Goal: Find specific page/section: Find specific page/section

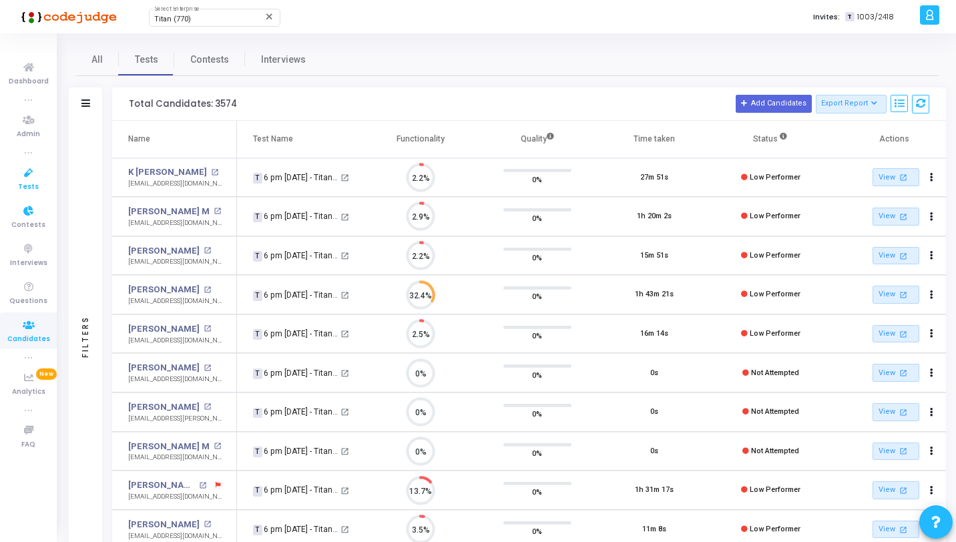
click at [41, 175] on icon at bounding box center [29, 173] width 28 height 17
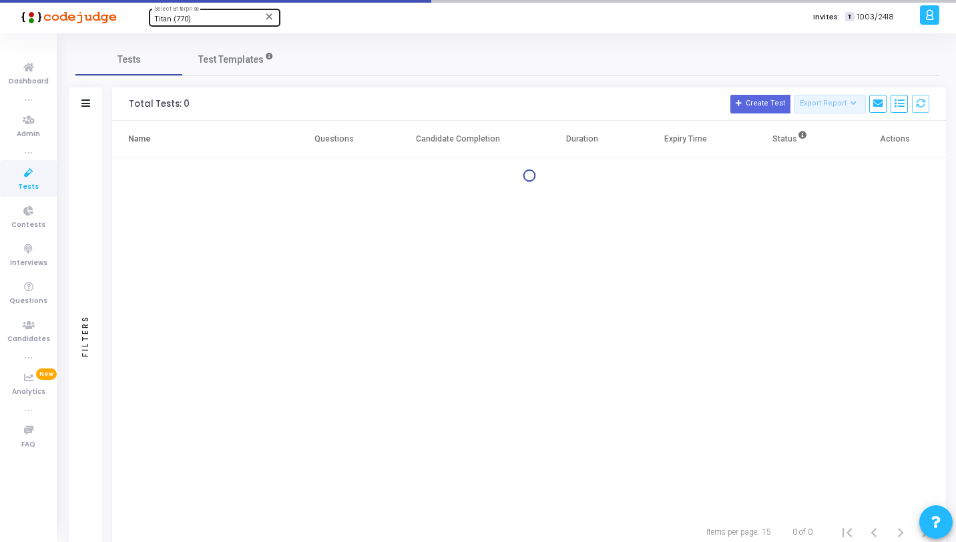
click at [176, 14] on div "Titan (770) Select Enterprise" at bounding box center [214, 17] width 120 height 20
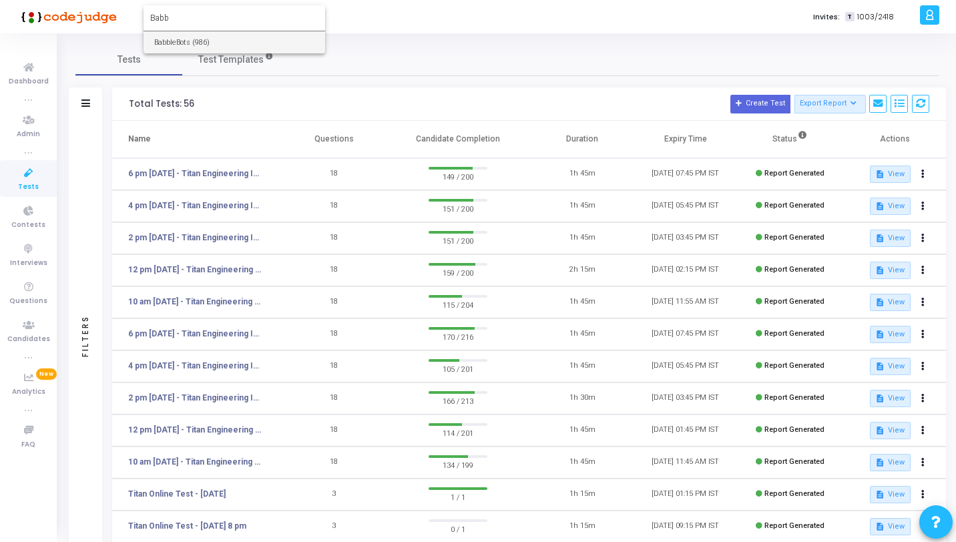
type input "Babb"
click at [182, 38] on span "BabbleBots (986)" at bounding box center [234, 42] width 160 height 22
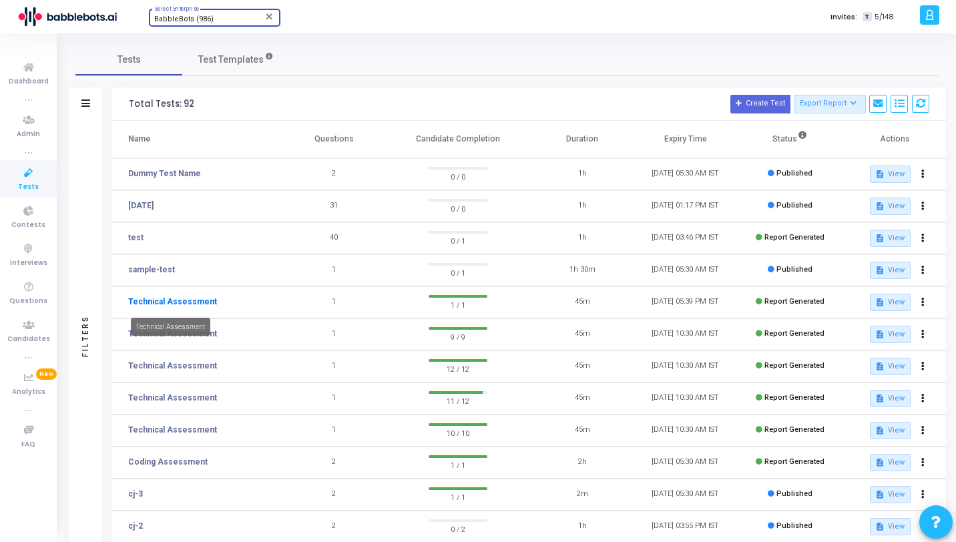
click at [197, 303] on link "Technical Assessment" at bounding box center [172, 302] width 89 height 12
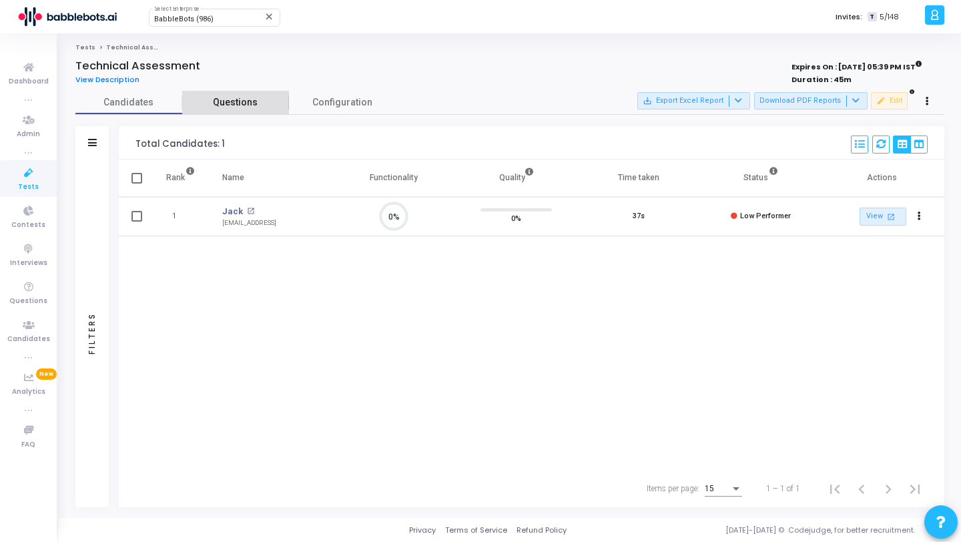
click at [247, 100] on span "Questions" at bounding box center [235, 102] width 107 height 14
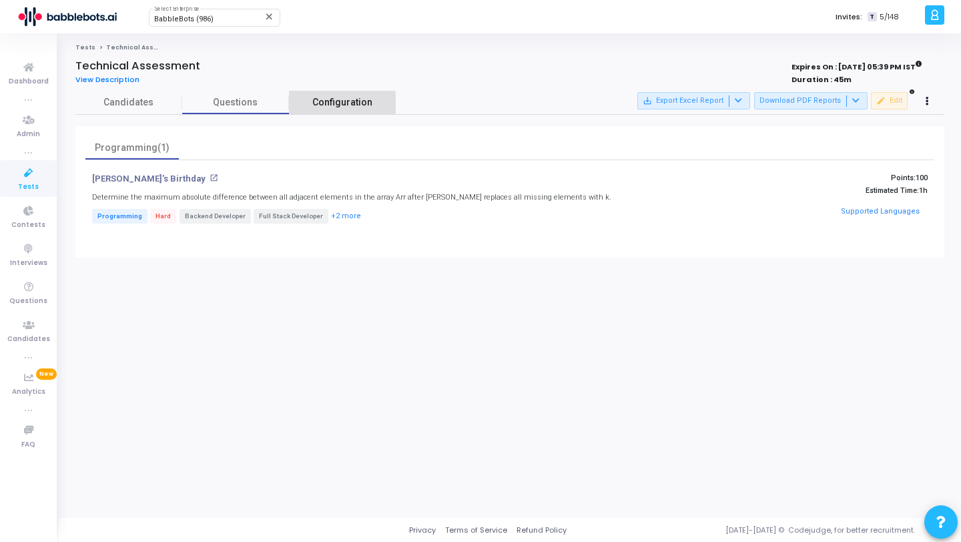
click at [320, 102] on span "Configuration" at bounding box center [342, 102] width 60 height 14
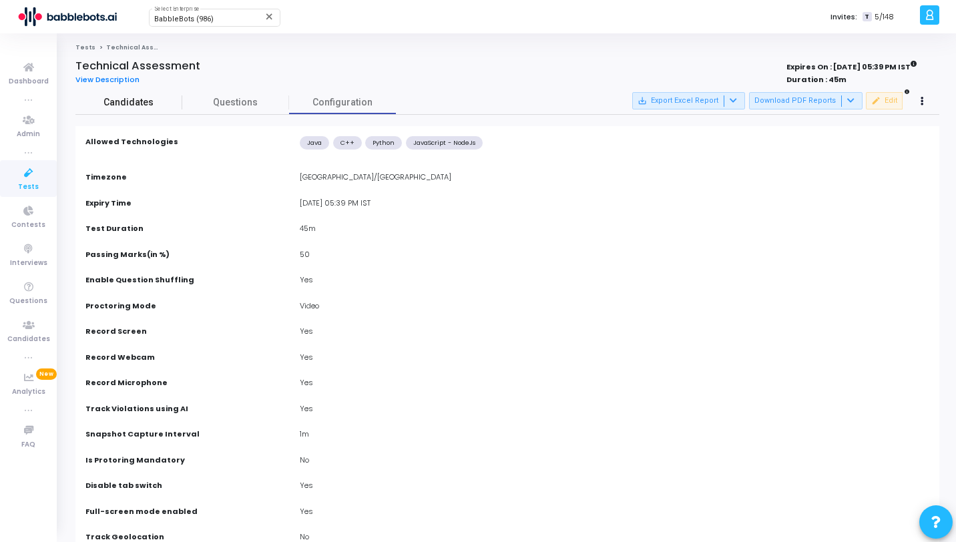
click at [124, 97] on span "Candidates" at bounding box center [128, 102] width 107 height 14
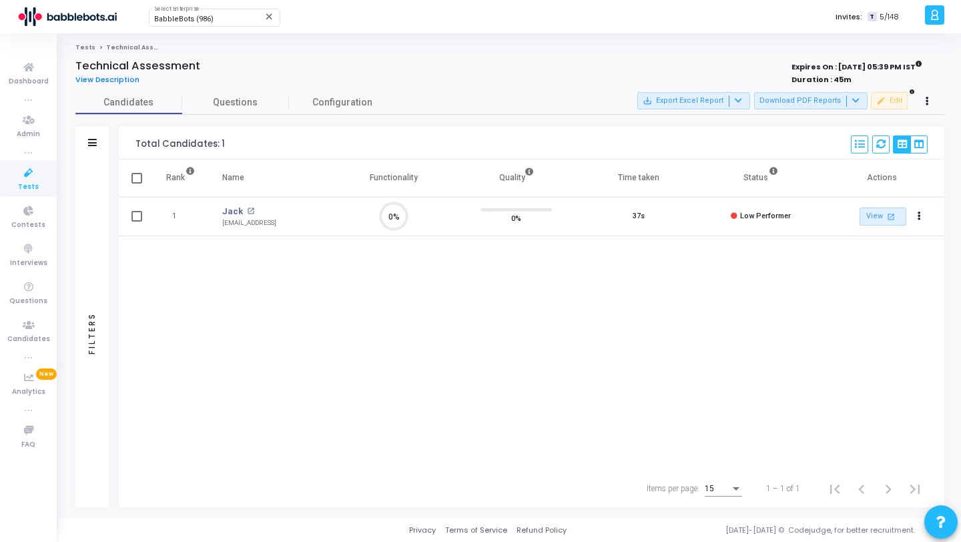
click at [110, 72] on h4 "Technical Assessment" at bounding box center [137, 65] width 125 height 13
click at [108, 79] on span "View Description" at bounding box center [107, 79] width 64 height 11
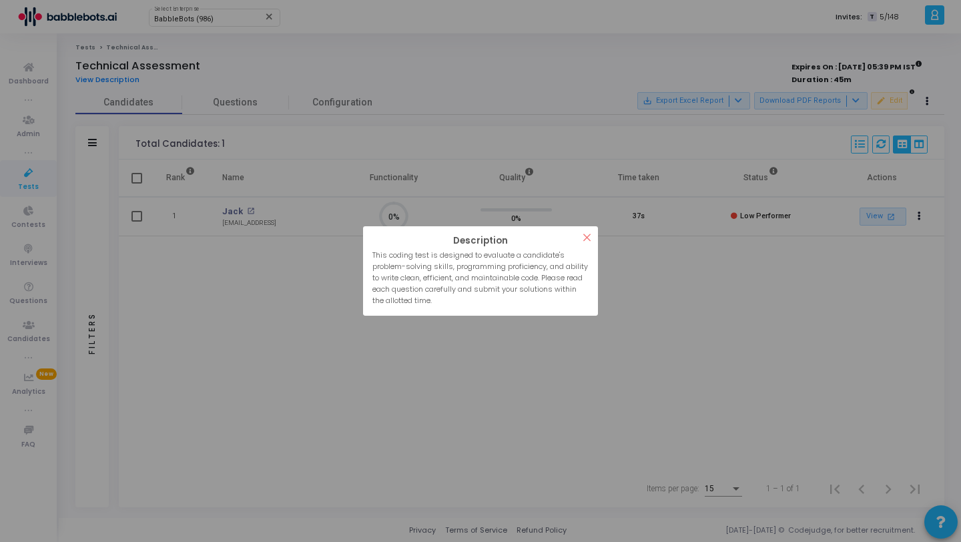
click at [202, 105] on div "? ! i Description × This coding test is designed to evaluate a candidate's prob…" at bounding box center [480, 271] width 961 height 542
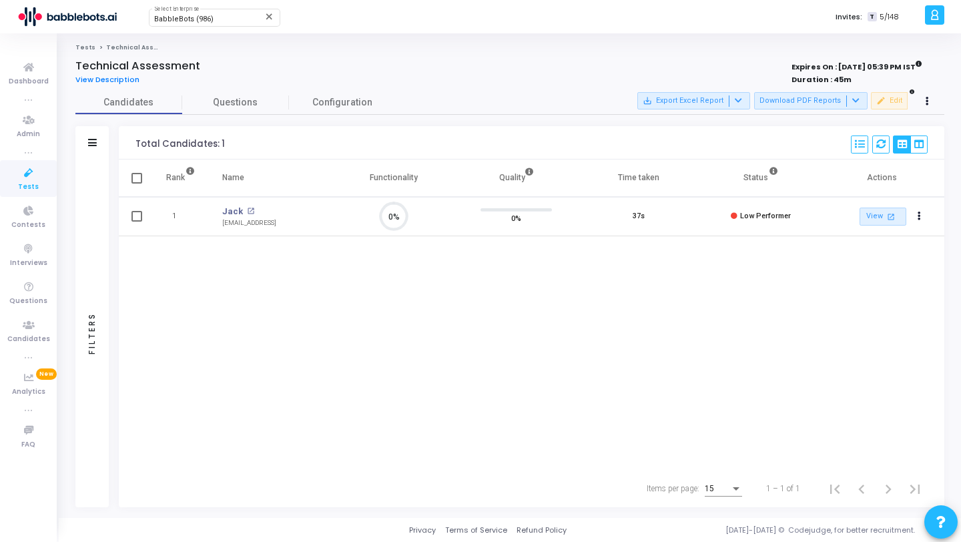
click at [19, 174] on icon at bounding box center [29, 173] width 28 height 17
